Goal: Task Accomplishment & Management: Use online tool/utility

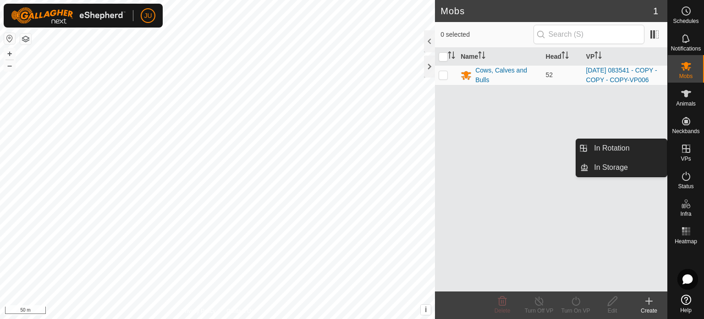
click at [688, 149] on icon at bounding box center [686, 148] width 11 height 11
click at [622, 149] on link "In Rotation" at bounding box center [628, 148] width 78 height 18
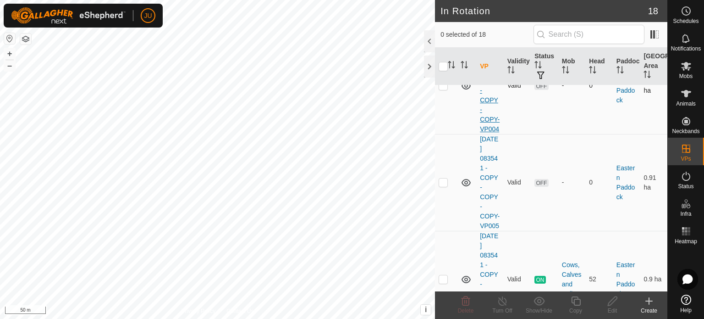
scroll to position [1009, 0]
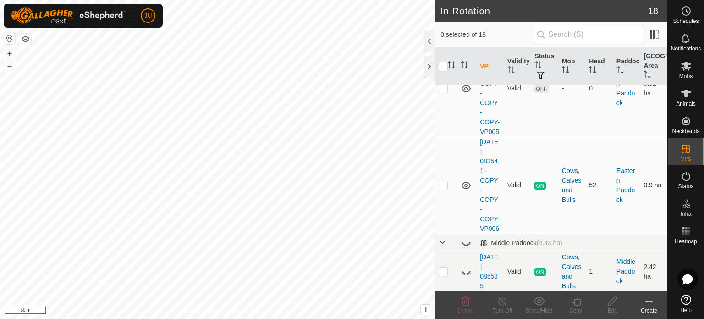
click at [447, 188] on p-checkbox at bounding box center [443, 184] width 9 height 7
checkbox input "true"
click at [530, 138] on div "In Rotation 18 1 selected of 18 VP Validity Status Mob Head Paddock [GEOGRAPHIC…" at bounding box center [334, 159] width 668 height 319
click at [577, 302] on icon at bounding box center [575, 300] width 11 height 11
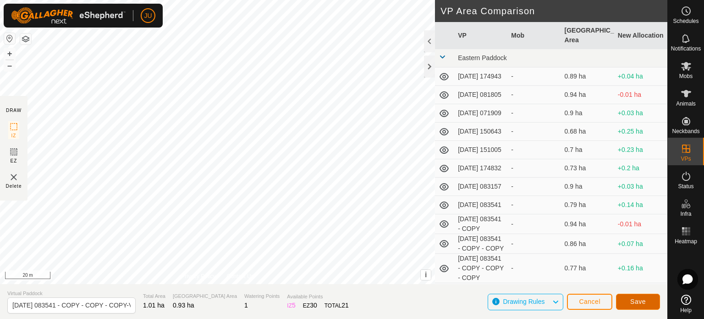
drag, startPoint x: 634, startPoint y: 302, endPoint x: 639, endPoint y: 302, distance: 5.1
click at [639, 302] on span "Save" at bounding box center [638, 301] width 16 height 7
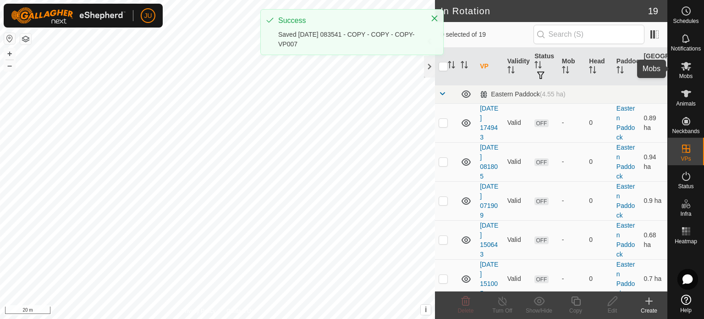
click at [684, 71] on icon at bounding box center [686, 66] width 11 height 11
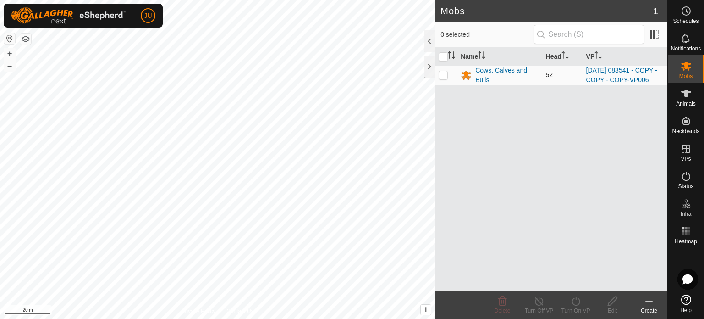
click at [446, 77] on p-checkbox at bounding box center [443, 74] width 9 height 7
checkbox input "true"
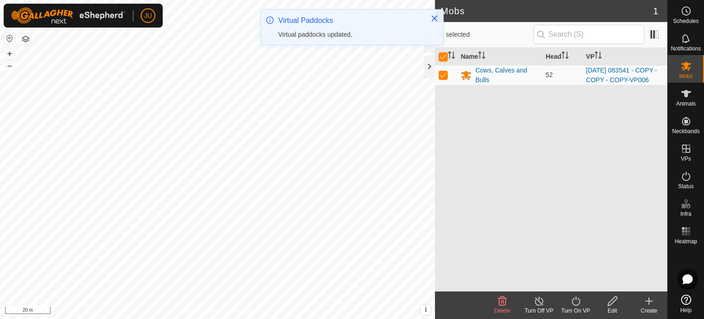
click at [575, 299] on icon at bounding box center [575, 300] width 11 height 11
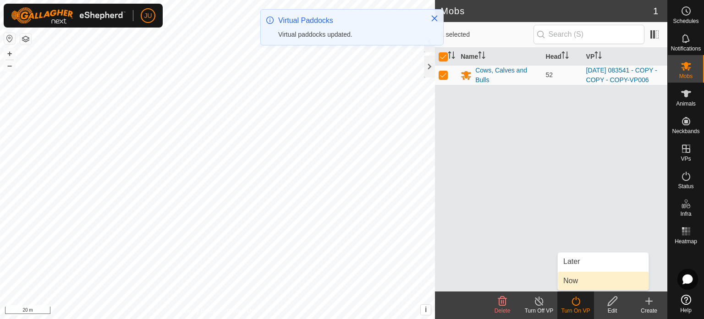
click at [577, 282] on link "Now" at bounding box center [603, 280] width 91 height 18
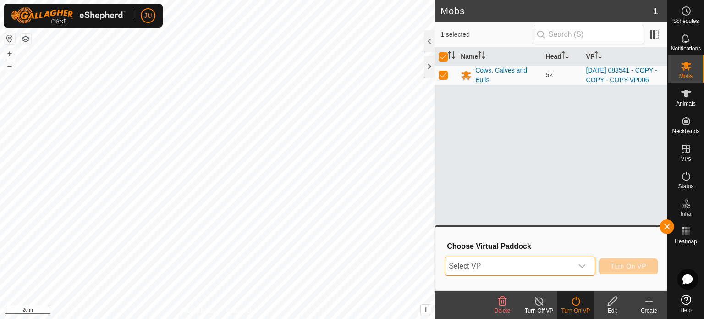
click at [527, 263] on span "Select VP" at bounding box center [509, 266] width 128 height 18
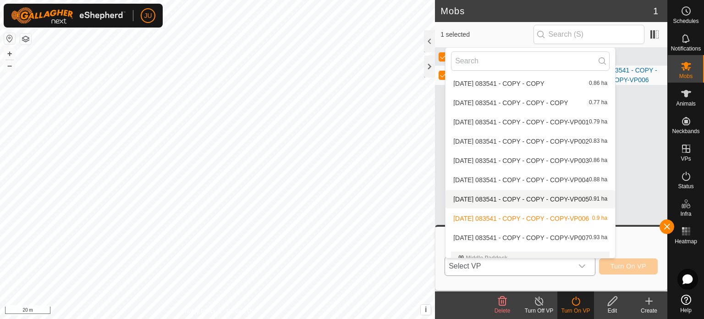
scroll to position [224, 0]
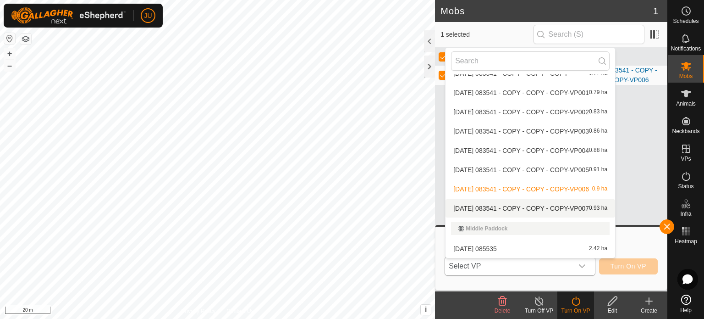
click at [523, 206] on li "[DATE] 083541 - COPY - COPY - COPY-VP007 0.93 ha" at bounding box center [531, 208] width 170 height 18
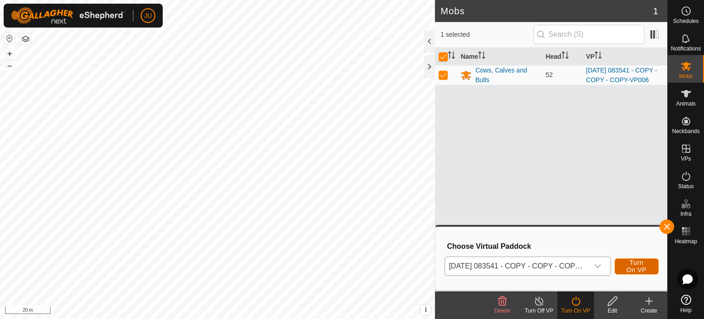
click at [642, 265] on span "Turn On VP" at bounding box center [636, 266] width 21 height 15
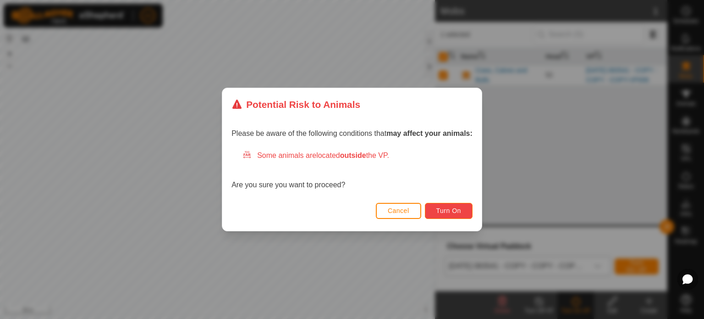
click at [449, 210] on span "Turn On" at bounding box center [448, 210] width 25 height 7
